Goal: Task Accomplishment & Management: Use online tool/utility

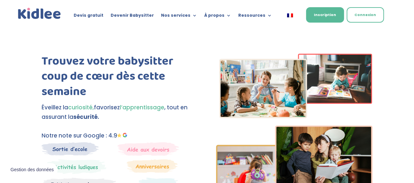
click at [365, 16] on link "Connexion" at bounding box center [365, 14] width 37 height 15
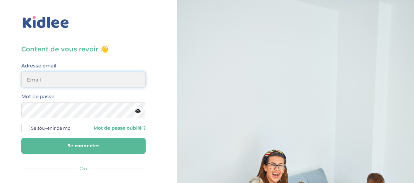
type input "hayetouali2@gmail.com"
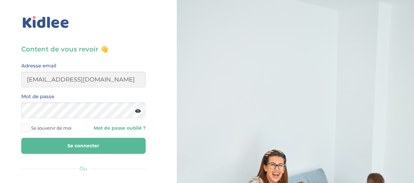
click at [124, 149] on button "Se connecter" at bounding box center [83, 146] width 124 height 16
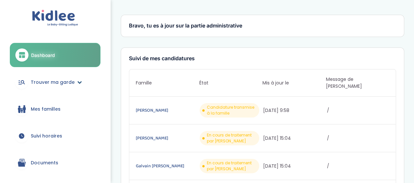
click at [37, 82] on span "Trouver ma garde" at bounding box center [53, 82] width 44 height 7
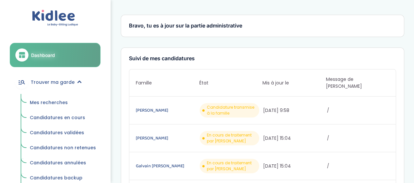
click at [39, 106] on link "Mes recherches" at bounding box center [62, 103] width 75 height 12
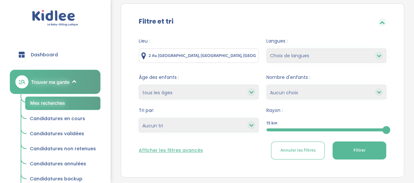
scroll to position [97, 0]
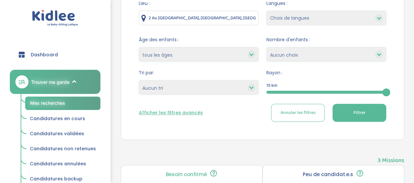
click at [354, 113] on span "Filtrer" at bounding box center [359, 112] width 12 height 7
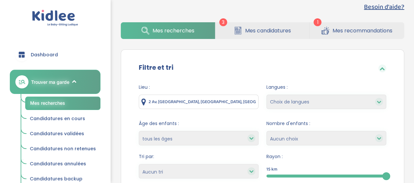
scroll to position [18, 0]
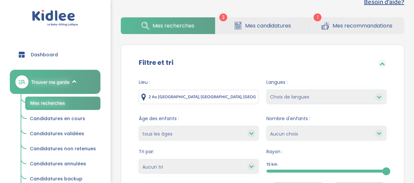
click at [230, 93] on input "2 Av. du Bois, 95000 Cergy, France" at bounding box center [199, 97] width 120 height 14
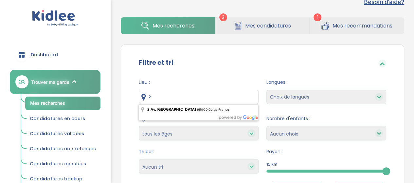
type input "2"
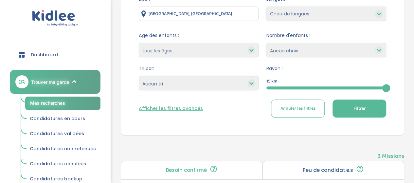
scroll to position [119, 0]
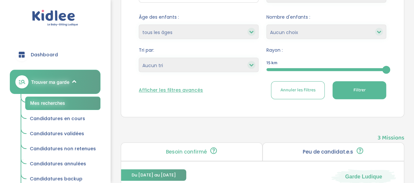
type input "Paris, France"
click at [354, 95] on button "Filtrer" at bounding box center [360, 90] width 54 height 18
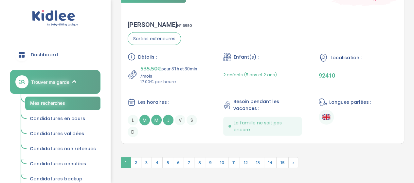
scroll to position [1985, 0]
click at [136, 158] on span "2" at bounding box center [136, 162] width 11 height 11
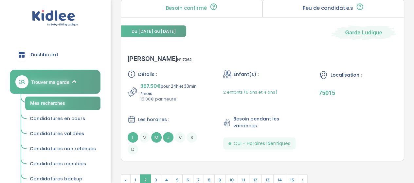
scroll to position [1964, 0]
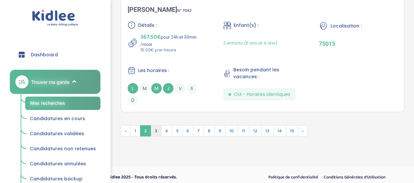
click at [155, 127] on span "3" at bounding box center [156, 130] width 11 height 11
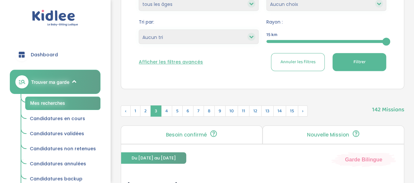
scroll to position [148, 0]
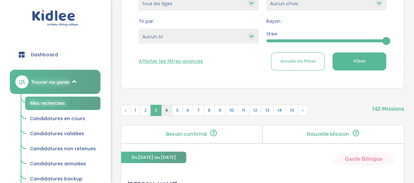
click at [166, 108] on span "4" at bounding box center [166, 110] width 11 height 11
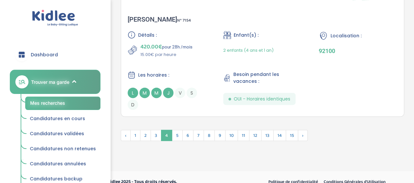
scroll to position [1995, 0]
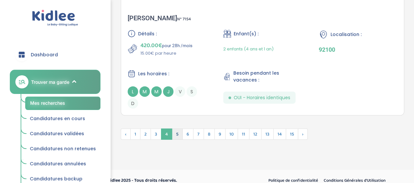
click at [176, 134] on span "5" at bounding box center [177, 134] width 11 height 11
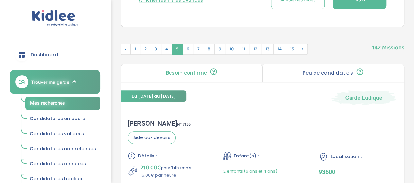
scroll to position [209, 0]
click at [186, 46] on span "6" at bounding box center [187, 49] width 11 height 11
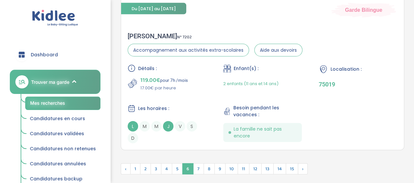
scroll to position [1954, 0]
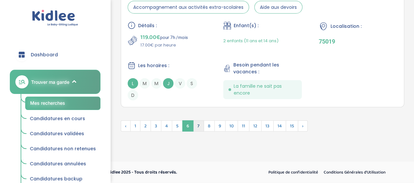
click at [197, 126] on span "7" at bounding box center [198, 125] width 11 height 11
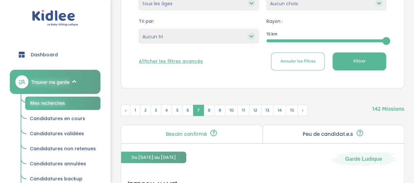
scroll to position [148, 0]
click at [207, 110] on span "8" at bounding box center [209, 110] width 11 height 11
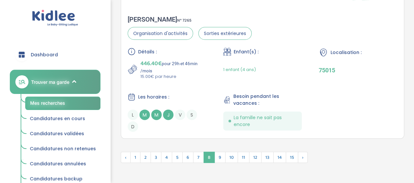
scroll to position [1942, 0]
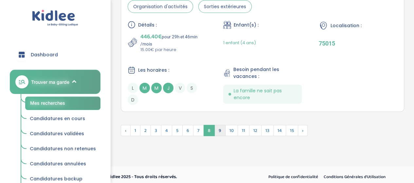
click at [217, 126] on span "9" at bounding box center [219, 130] width 11 height 11
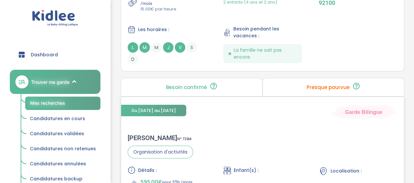
click at [262, 120] on div "Du 03-09-2025 au 03-07-2026 Garde Bilingue Elisabeth B . N° 7284 Organisation d…" at bounding box center [262, 174] width 283 height 155
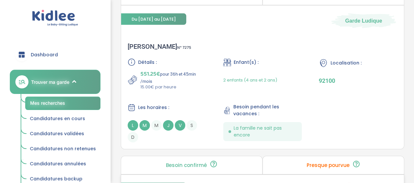
scroll to position [1008, 0]
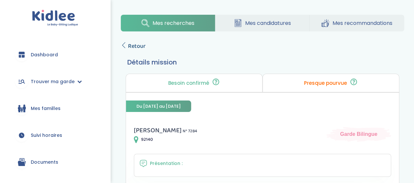
click at [139, 44] on span "Retour" at bounding box center [137, 46] width 18 height 9
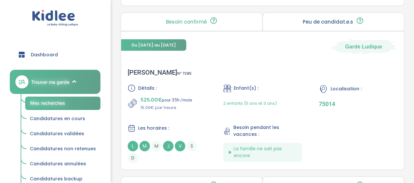
scroll to position [1345, 0]
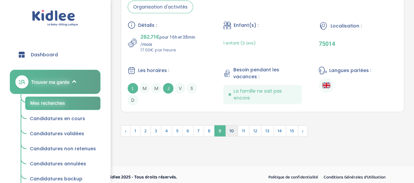
click at [228, 127] on span "10" at bounding box center [231, 130] width 13 height 11
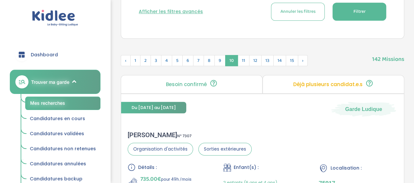
scroll to position [196, 0]
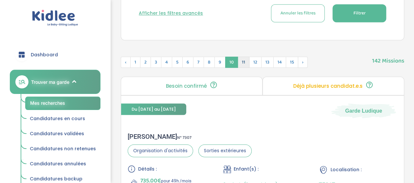
click at [241, 60] on span "11" at bounding box center [244, 62] width 12 height 11
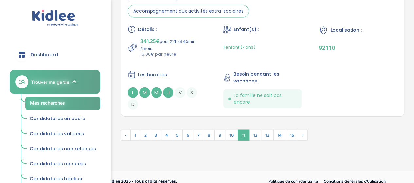
scroll to position [1975, 0]
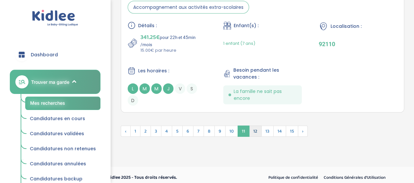
click at [252, 127] on span "12" at bounding box center [255, 131] width 12 height 11
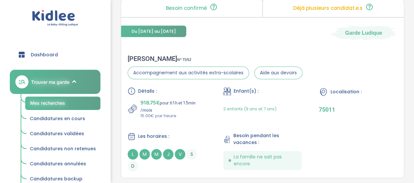
scroll to position [282, 0]
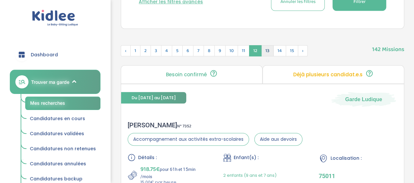
click at [265, 53] on span "13" at bounding box center [267, 50] width 12 height 11
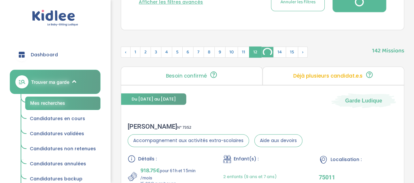
scroll to position [208, 0]
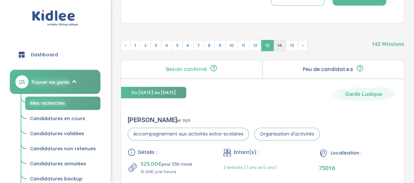
click at [275, 45] on span "14" at bounding box center [279, 45] width 13 height 11
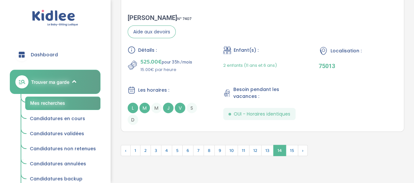
scroll to position [2038, 0]
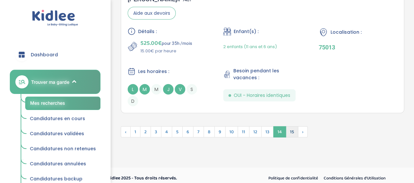
click at [289, 126] on span "15" at bounding box center [292, 131] width 12 height 11
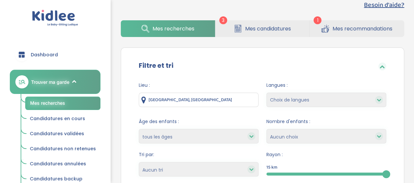
scroll to position [0, 0]
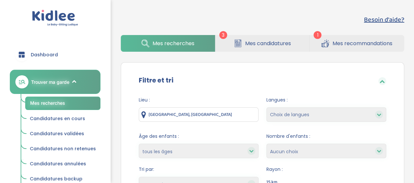
click at [260, 45] on span "Mes candidatures" at bounding box center [268, 43] width 46 height 8
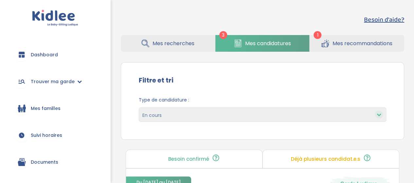
click at [380, 45] on span "Mes recommandations" at bounding box center [363, 43] width 60 height 8
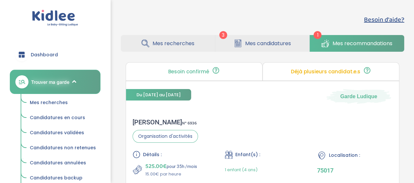
click at [289, 49] on link "Mes candidatures" at bounding box center [262, 43] width 94 height 17
